Goal: Information Seeking & Learning: Learn about a topic

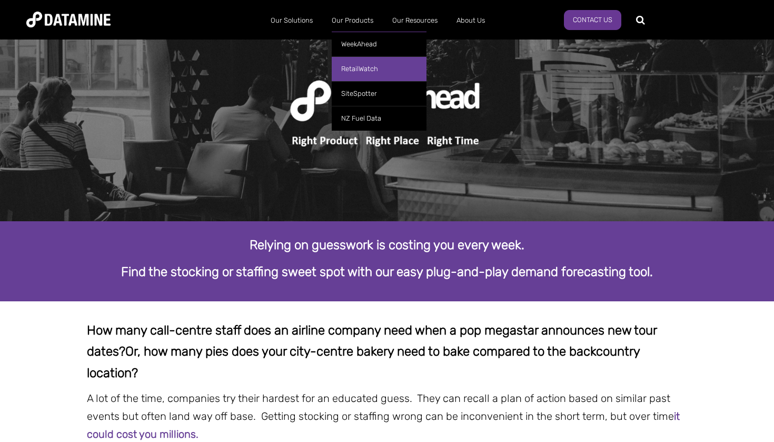
click at [366, 64] on link "RetailWatch" at bounding box center [379, 68] width 95 height 25
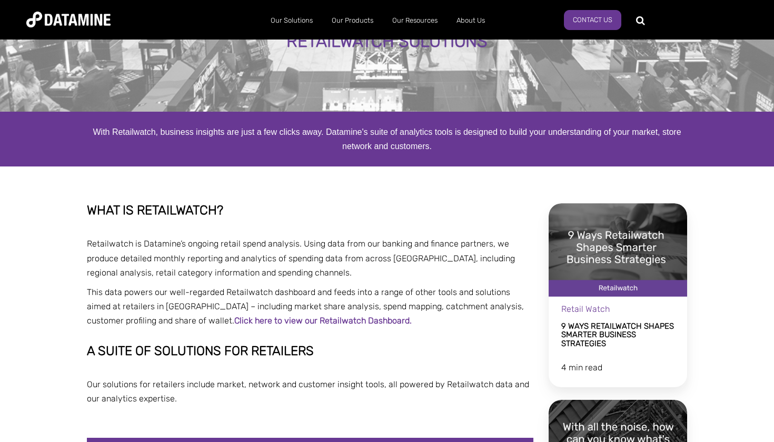
scroll to position [59, 0]
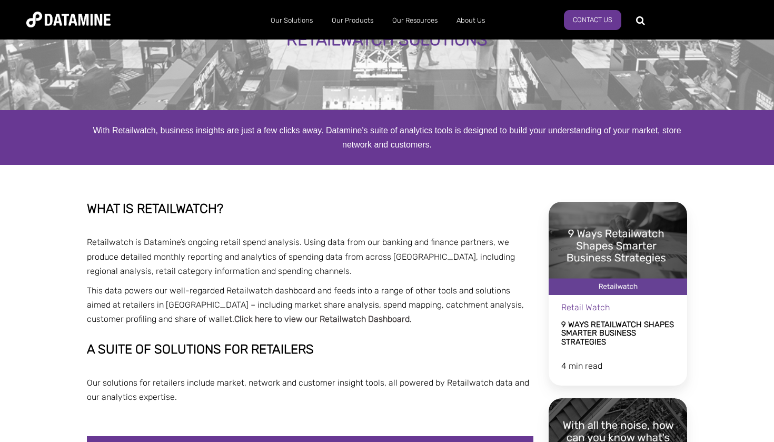
click at [310, 321] on link "Click here to view our Retailwatch Dashboard." at bounding box center [322, 319] width 177 height 10
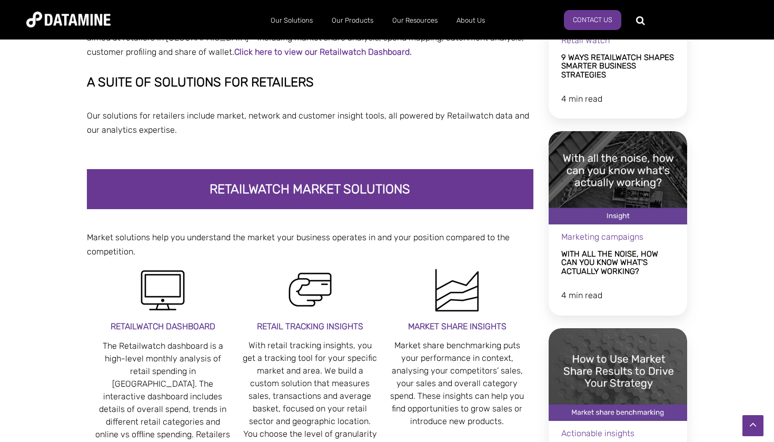
scroll to position [332, 0]
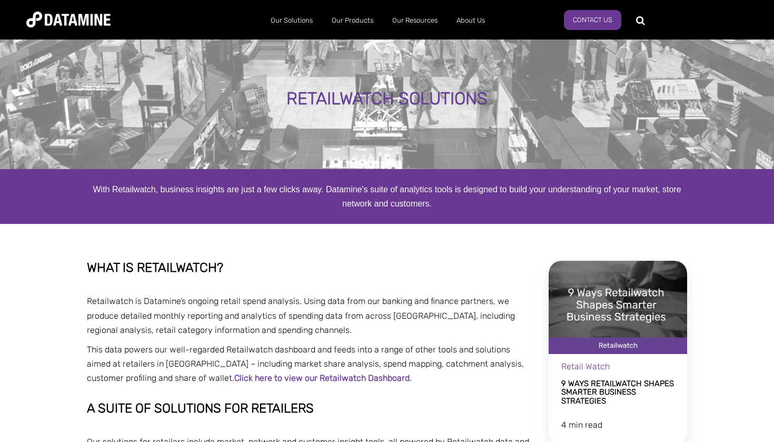
scroll to position [0, 0]
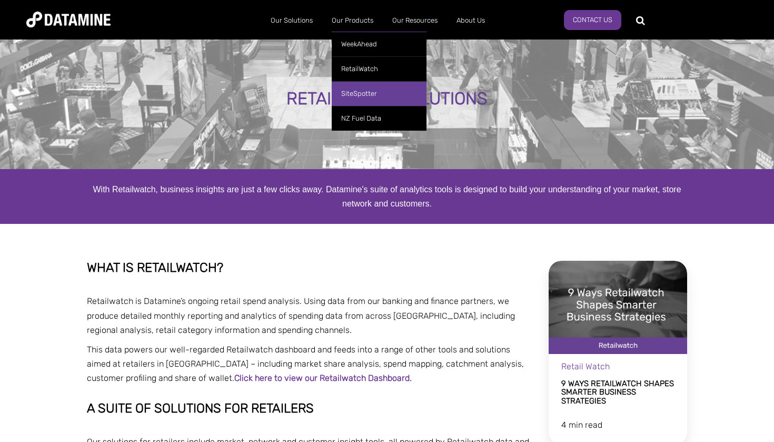
click at [366, 94] on link "SiteSpotter" at bounding box center [379, 93] width 95 height 25
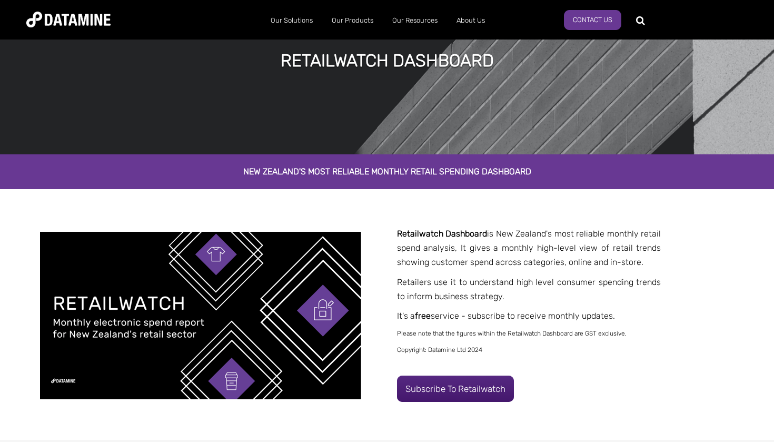
scroll to position [67, 0]
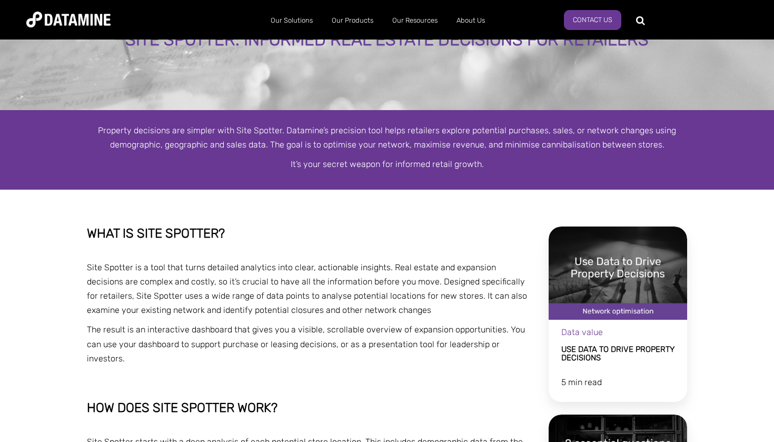
scroll to position [60, 0]
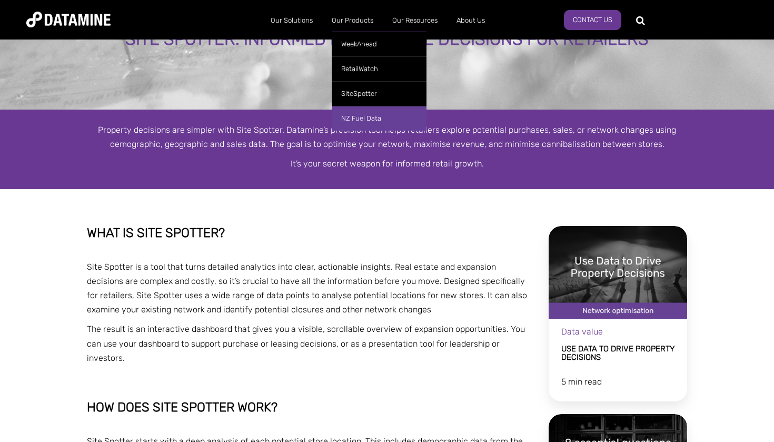
click at [358, 122] on link "NZ Fuel Data" at bounding box center [379, 118] width 95 height 25
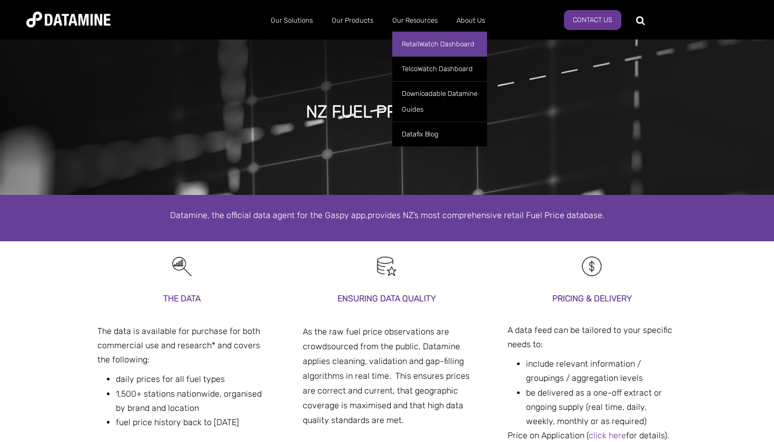
click at [428, 47] on link "RetailWatch Dashboard" at bounding box center [439, 44] width 95 height 25
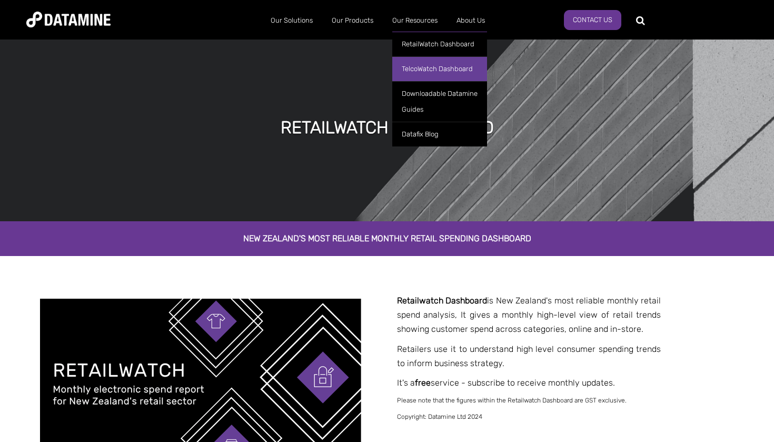
click at [425, 71] on link "TelcoWatch Dashboard" at bounding box center [439, 68] width 95 height 25
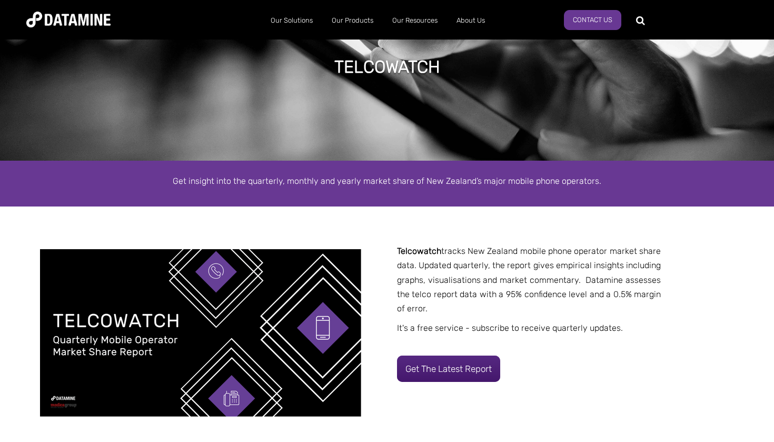
scroll to position [58, 0]
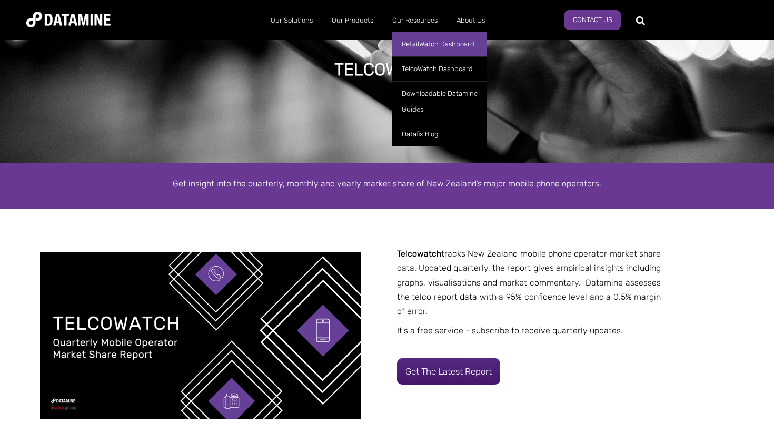
click at [426, 41] on link "RetailWatch Dashboard" at bounding box center [439, 44] width 95 height 25
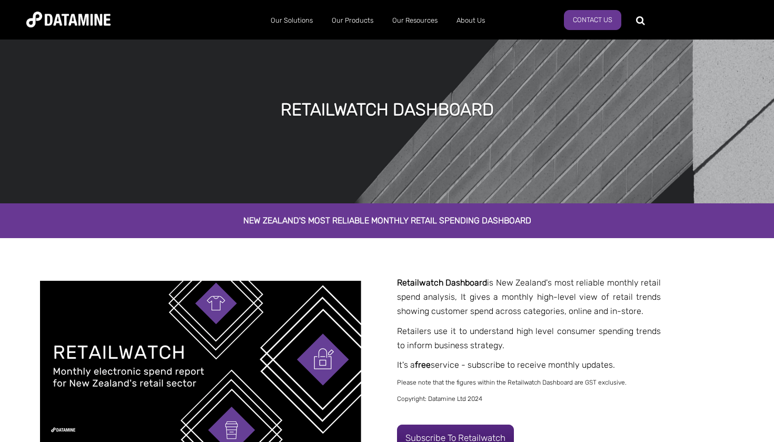
scroll to position [27, 0]
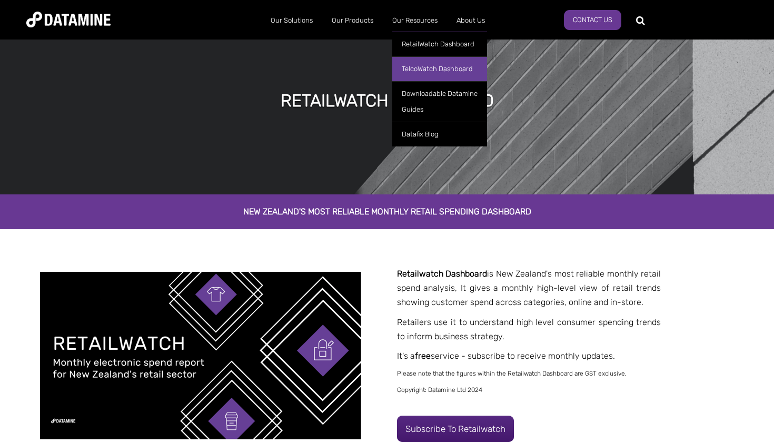
click at [425, 69] on link "TelcoWatch Dashboard" at bounding box center [439, 68] width 95 height 25
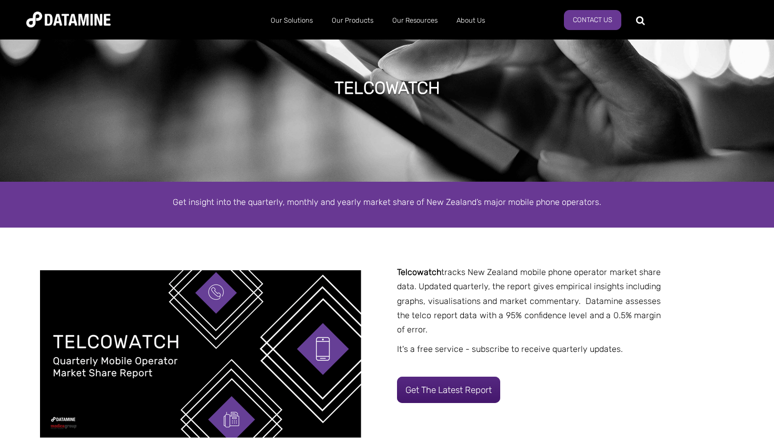
scroll to position [52, 0]
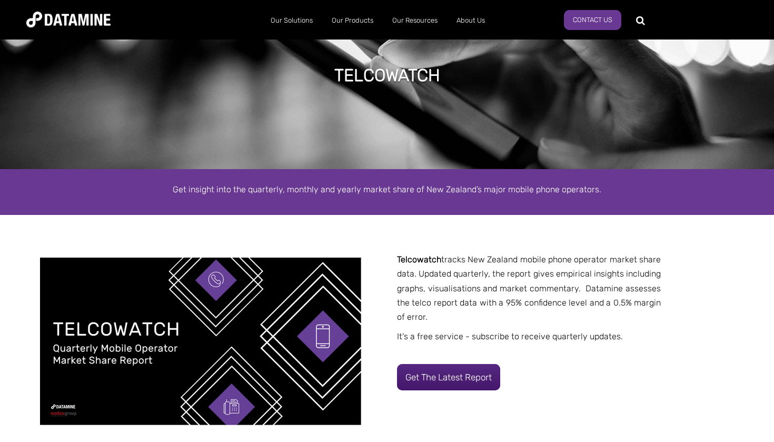
click at [518, 323] on p "Telcowatch tracks New Zealand mobile phone operator market share data. Updated …" at bounding box center [529, 288] width 264 height 72
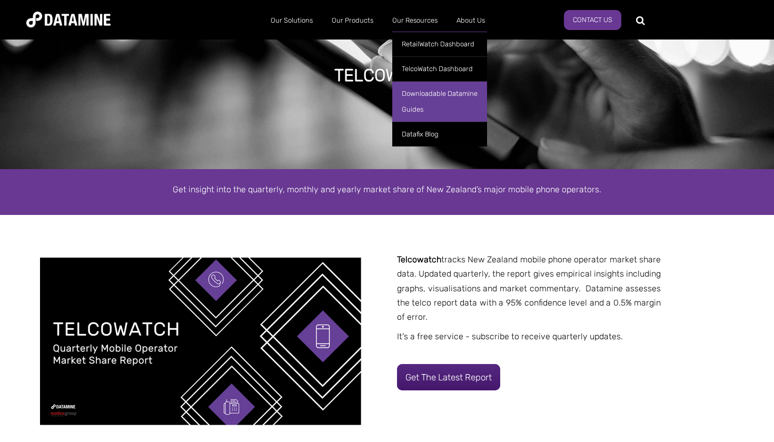
click at [440, 106] on link "Downloadable Datamine Guides" at bounding box center [439, 101] width 95 height 41
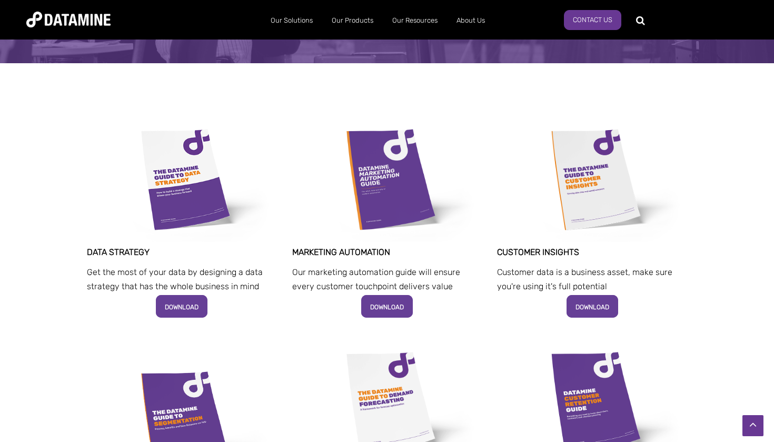
scroll to position [169, 0]
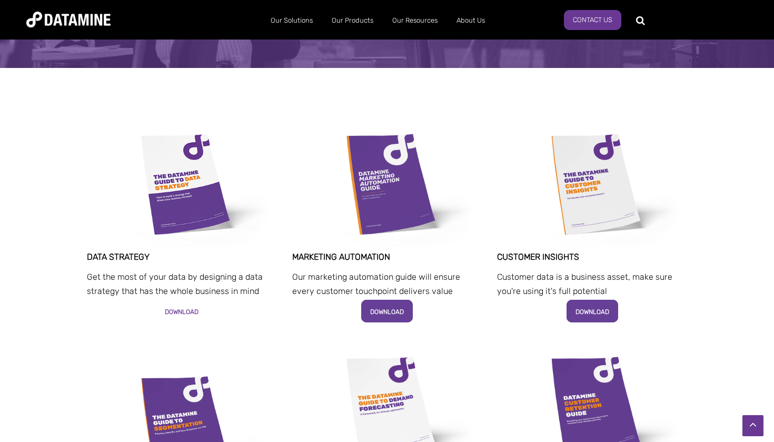
click at [186, 306] on strong "DOWNLOAD" at bounding box center [182, 311] width 34 height 10
click at [446, 332] on p at bounding box center [387, 330] width 190 height 14
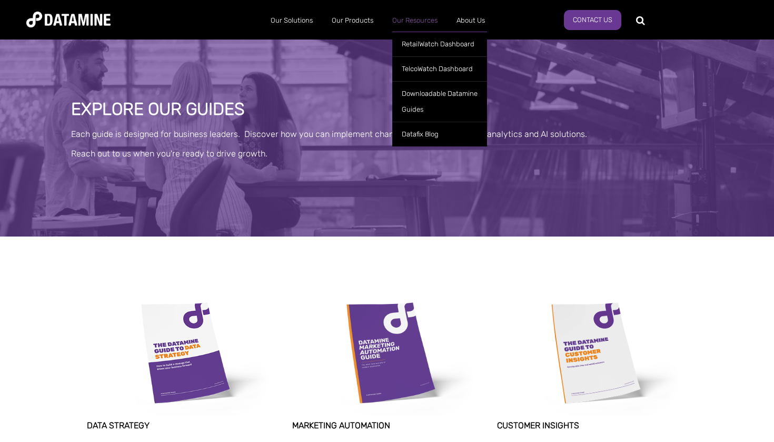
scroll to position [0, 0]
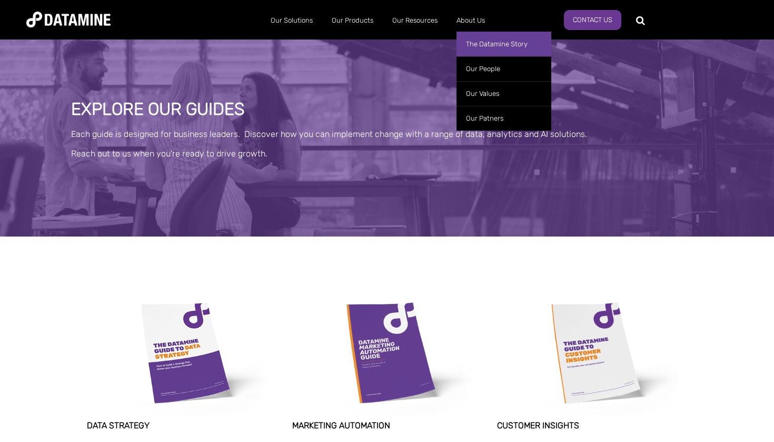
click at [487, 43] on link "The Datamine Story" at bounding box center [504, 44] width 95 height 25
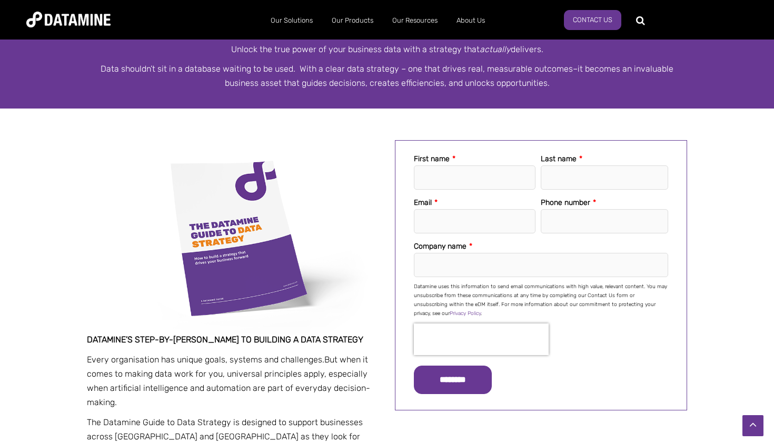
scroll to position [162, 0]
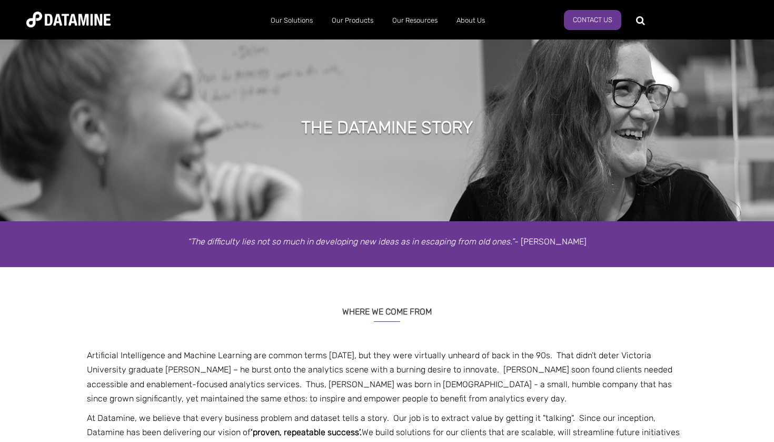
click at [446, 280] on div "WHERE WE COME FROM Artificial Intelligence and Machine Learning are common term…" at bounding box center [387, 390] width 774 height 247
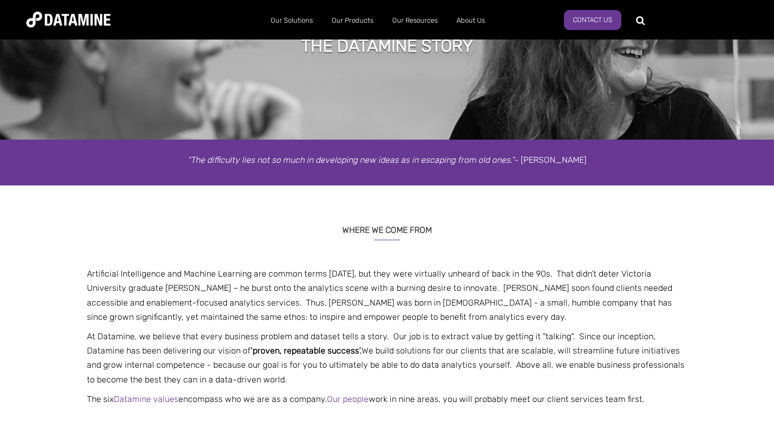
scroll to position [84, 0]
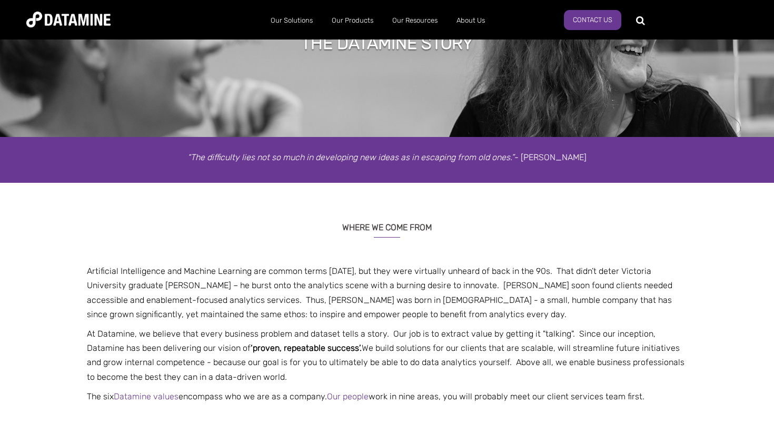
drag, startPoint x: 177, startPoint y: 156, endPoint x: 611, endPoint y: 164, distance: 434.6
click at [611, 164] on p "“The difficulty lies not so much in developing new ideas as in escaping from ol…" at bounding box center [387, 157] width 616 height 14
copy p "“The difficulty lies not so much in developing new ideas as in escaping from ol…"
click at [507, 200] on div "WHERE WE COME FROM Artificial Intelligence and Machine Learning are common term…" at bounding box center [387, 306] width 774 height 247
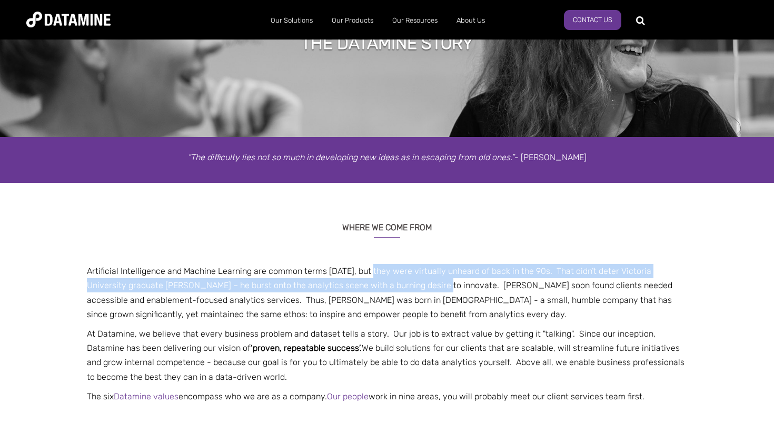
drag, startPoint x: 369, startPoint y: 275, endPoint x: 402, endPoint y: 277, distance: 33.2
click at [402, 277] on p "Artificial Intelligence and Machine Learning are common terms today, but they w…" at bounding box center [387, 292] width 616 height 57
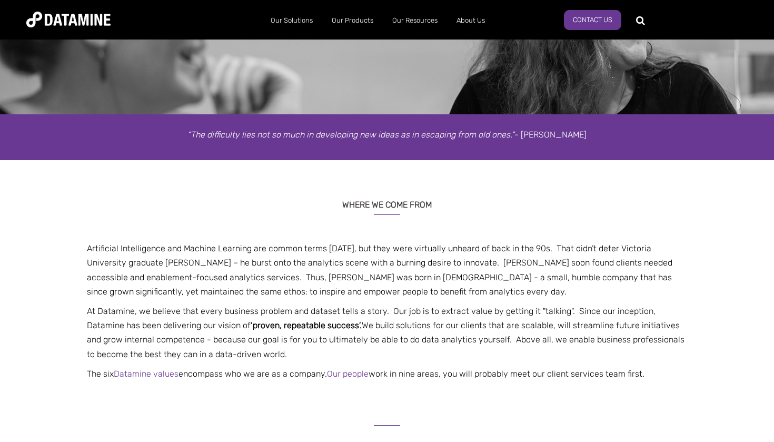
scroll to position [107, 0]
drag, startPoint x: 318, startPoint y: 310, endPoint x: 378, endPoint y: 311, distance: 60.0
click at [378, 311] on p "At Datamine, we believe that every business problem and dataset tells a story. …" at bounding box center [387, 331] width 616 height 57
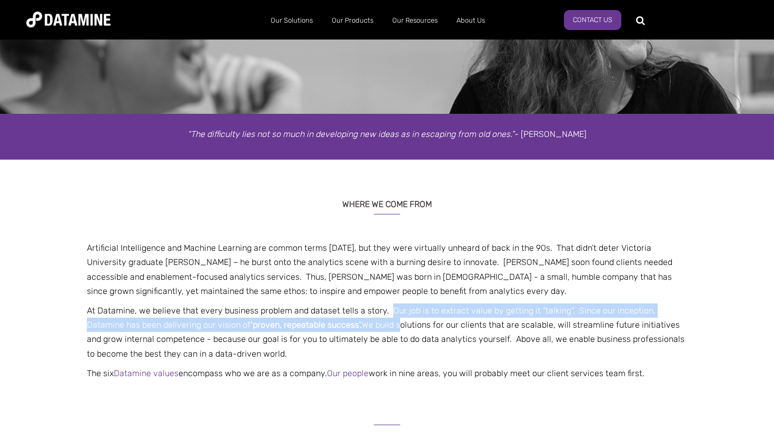
drag, startPoint x: 389, startPoint y: 311, endPoint x: 363, endPoint y: 324, distance: 28.8
click at [364, 324] on p "At Datamine, we believe that every business problem and dataset tells a story. …" at bounding box center [387, 331] width 616 height 57
click at [363, 324] on p "At Datamine, we believe that every business problem and dataset tells a story. …" at bounding box center [387, 331] width 616 height 57
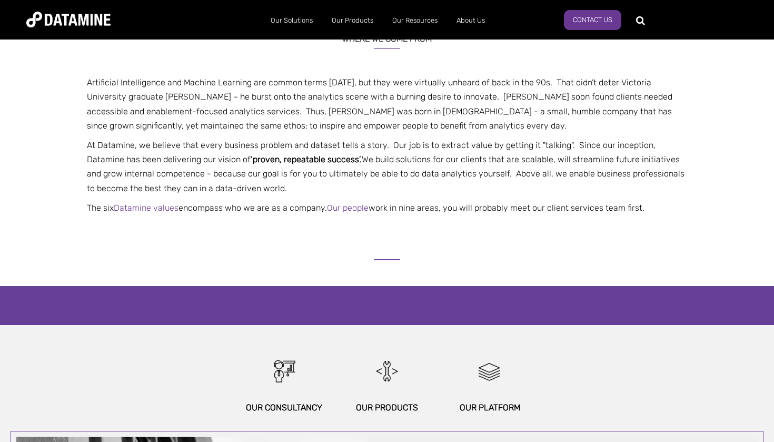
scroll to position [274, 0]
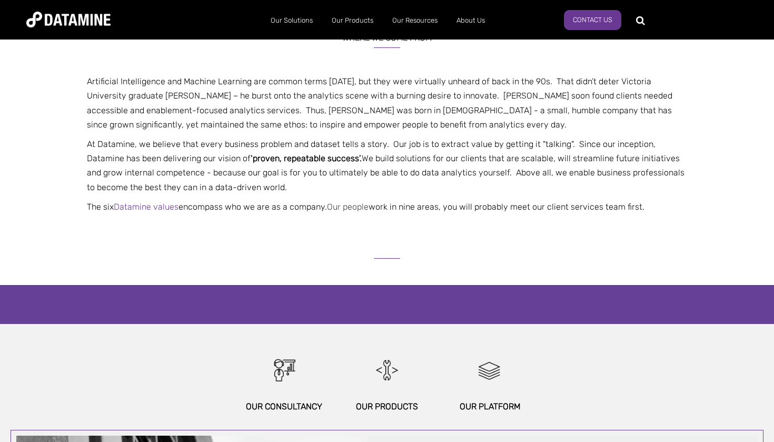
click at [347, 205] on link "Our people" at bounding box center [348, 207] width 42 height 10
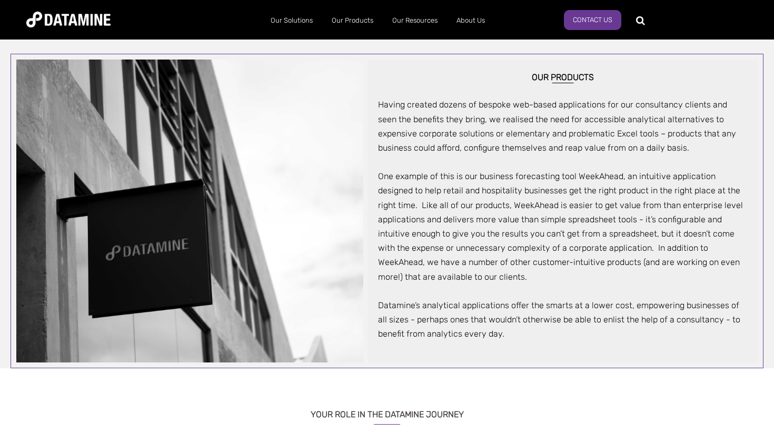
scroll to position [652, 0]
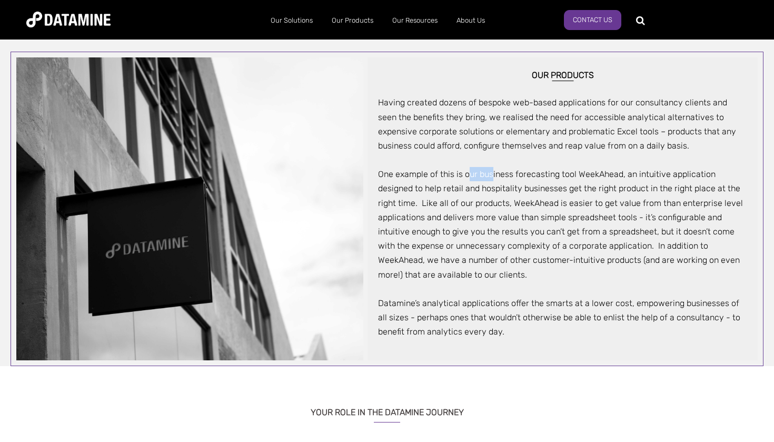
drag, startPoint x: 468, startPoint y: 170, endPoint x: 493, endPoint y: 170, distance: 24.8
click at [493, 170] on div "Having created dozens of bespoke web-based applications for our consultancy cli…" at bounding box center [562, 216] width 369 height 243
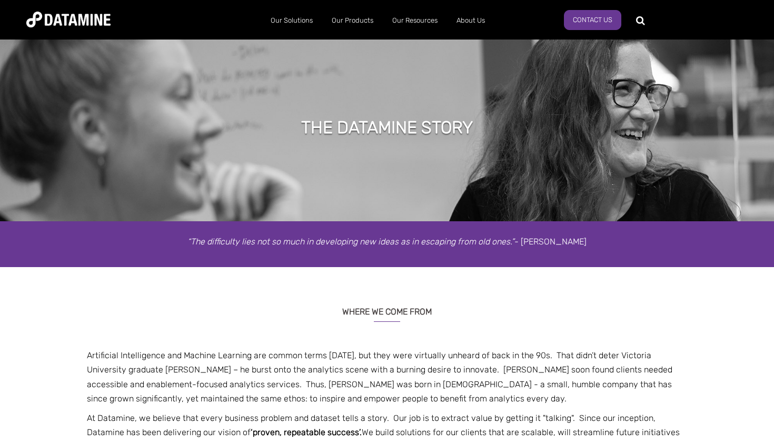
scroll to position [0, 0]
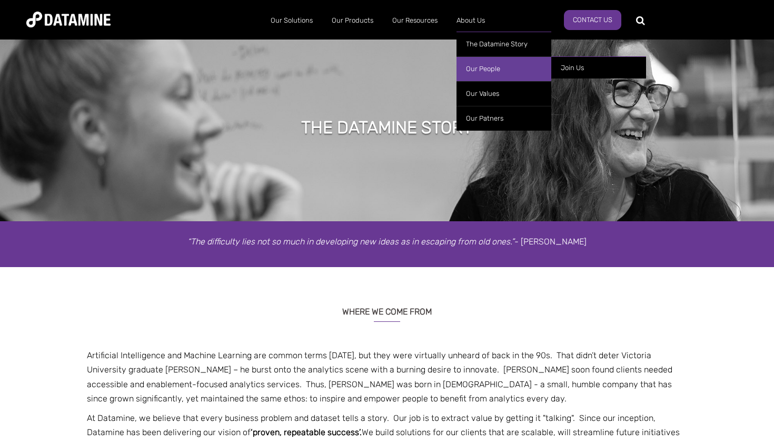
click at [486, 72] on link "Our People" at bounding box center [504, 68] width 95 height 25
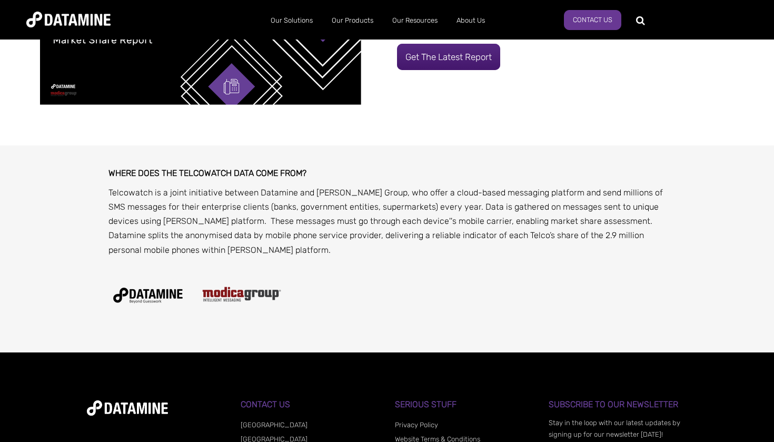
scroll to position [390, 0]
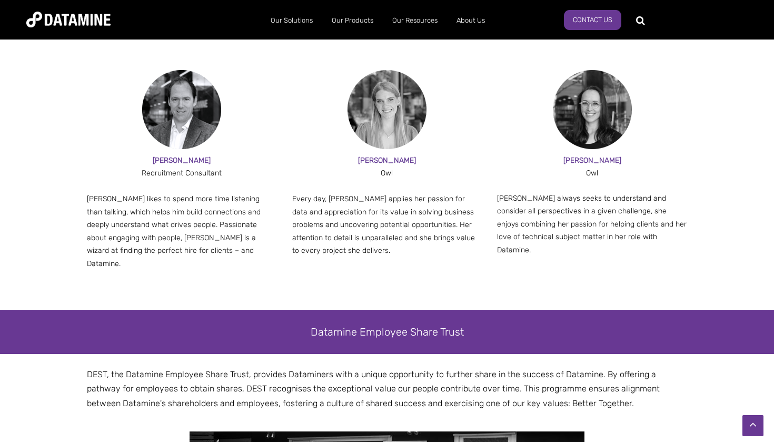
scroll to position [862, 0]
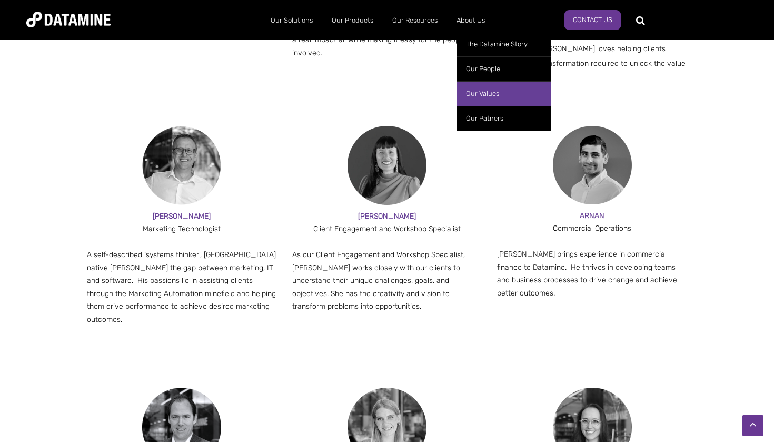
click at [481, 92] on link "Our Values" at bounding box center [504, 93] width 95 height 25
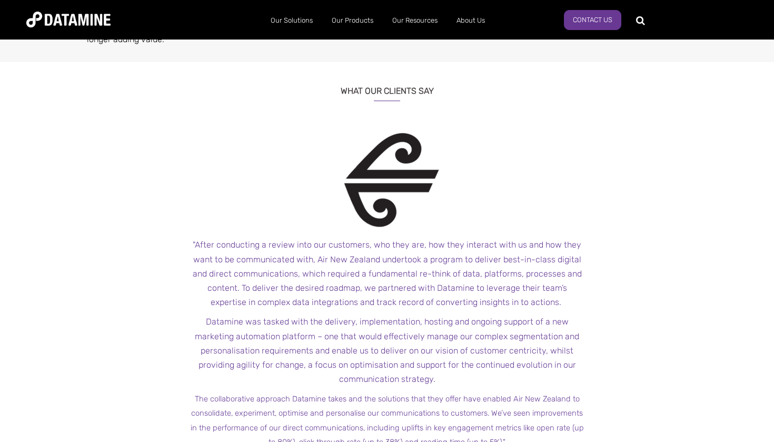
scroll to position [677, 0]
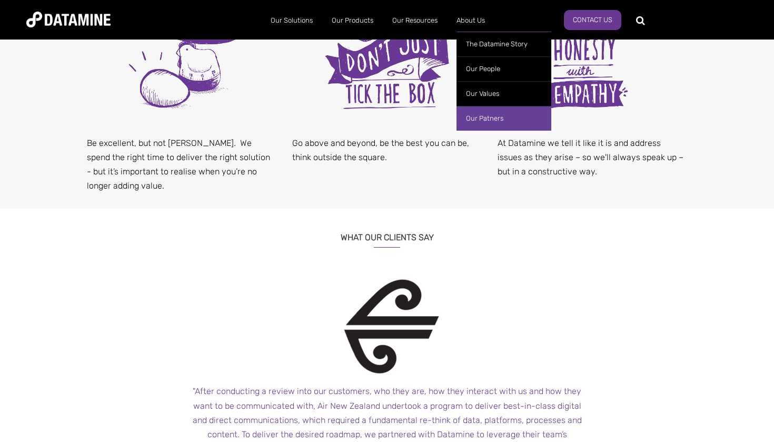
click at [487, 116] on link "Our Patners" at bounding box center [504, 118] width 95 height 25
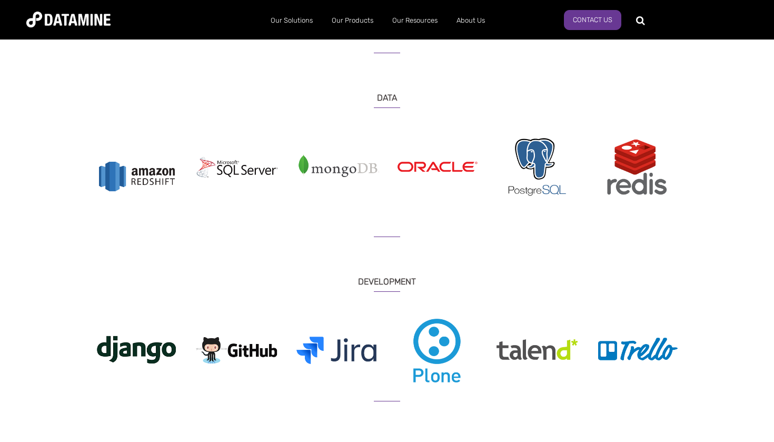
scroll to position [369, 0]
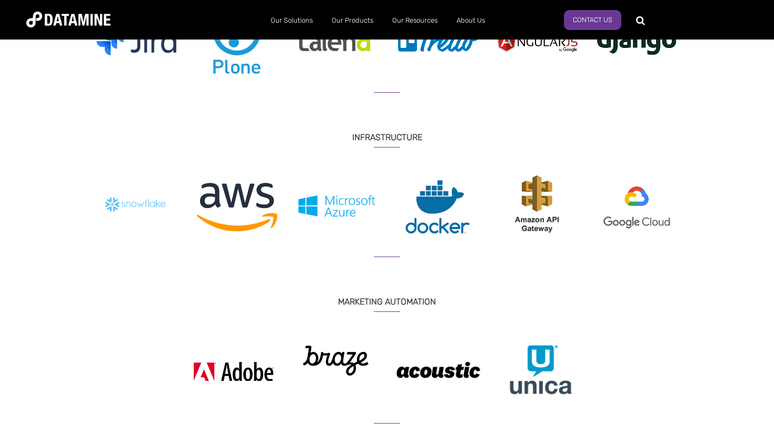
click at [751, 251] on div "ANALYTICS & ANALYSIS Previous" at bounding box center [387, 193] width 774 height 1175
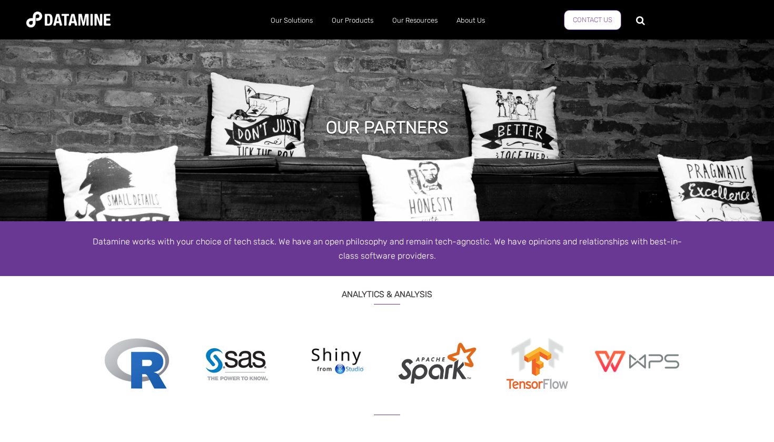
scroll to position [0, 0]
